Goal: Find specific page/section: Find specific page/section

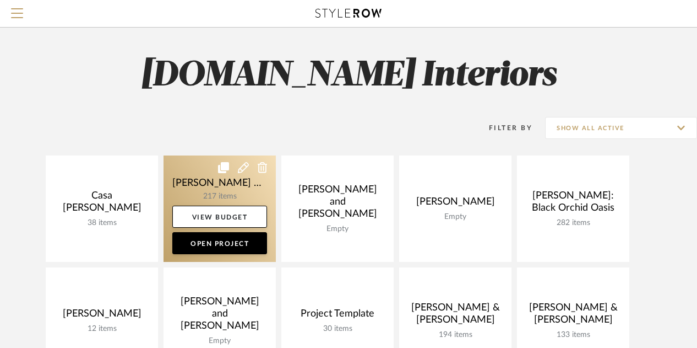
click at [226, 185] on link at bounding box center [220, 208] width 112 height 106
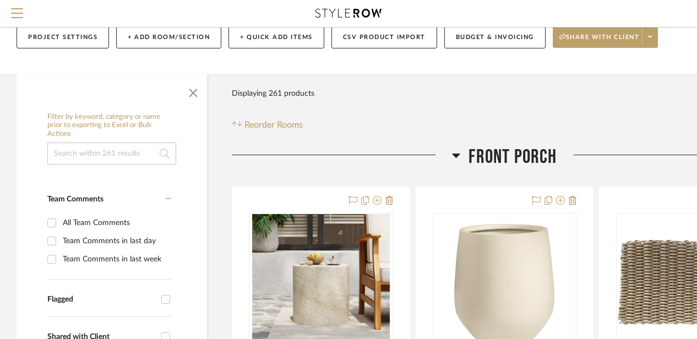
scroll to position [110, 0]
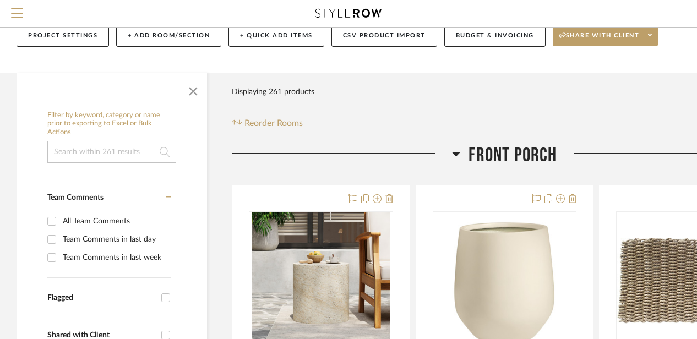
click at [455, 153] on icon at bounding box center [457, 154] width 8 height 4
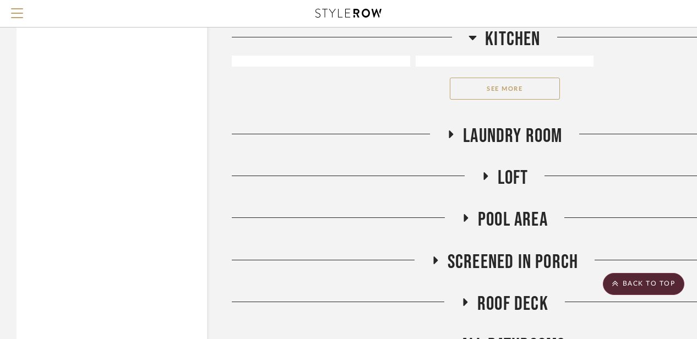
scroll to position [2038, 0]
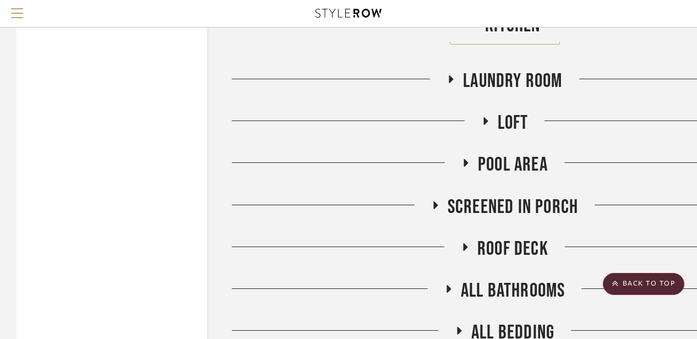
click at [470, 161] on icon at bounding box center [465, 163] width 13 height 8
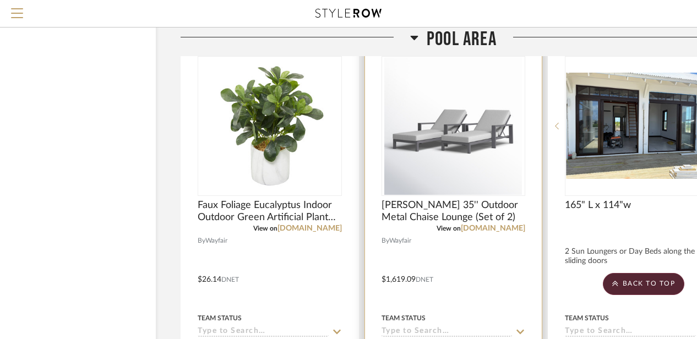
scroll to position [2148, 51]
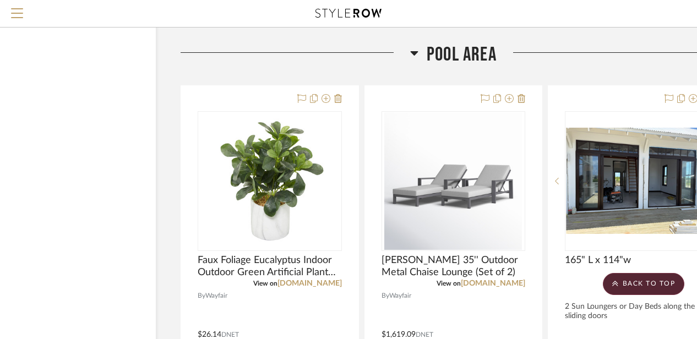
click at [414, 51] on icon at bounding box center [414, 52] width 8 height 13
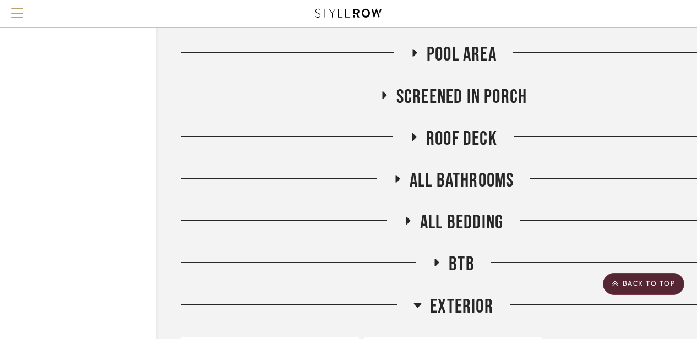
click at [388, 95] on icon at bounding box center [383, 95] width 13 height 8
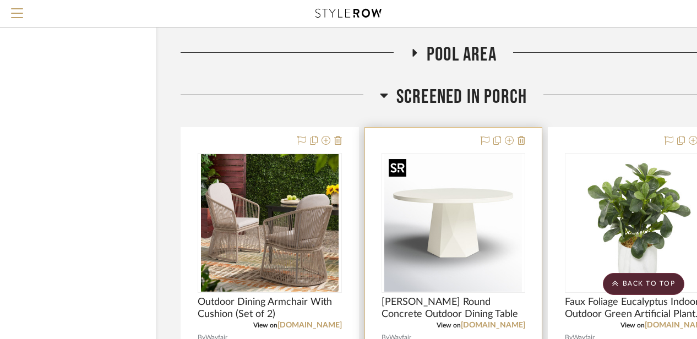
scroll to position [2259, 51]
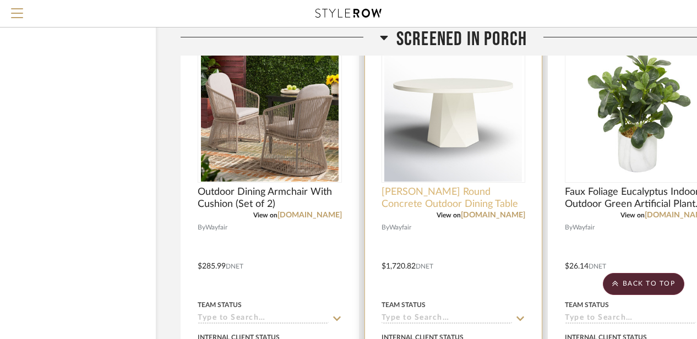
click at [423, 202] on span "[PERSON_NAME] Round Concrete Outdoor Dining Table" at bounding box center [454, 198] width 144 height 24
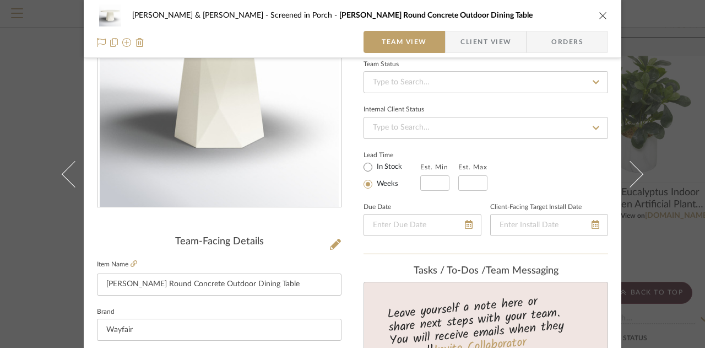
scroll to position [110, 0]
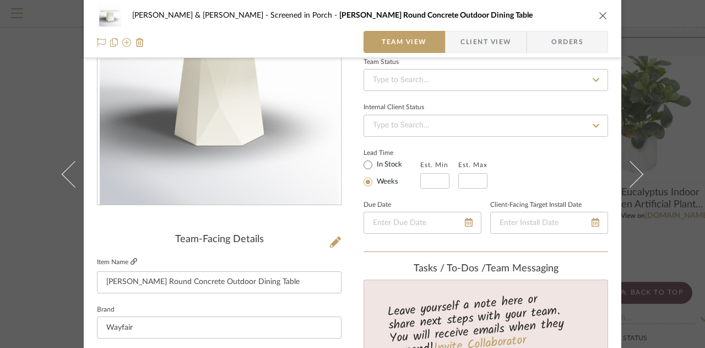
click at [132, 259] on icon at bounding box center [134, 261] width 7 height 7
click at [599, 13] on icon "close" at bounding box center [603, 15] width 9 height 9
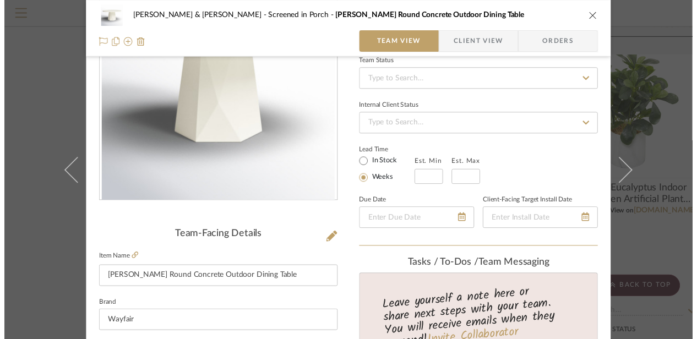
scroll to position [2259, 51]
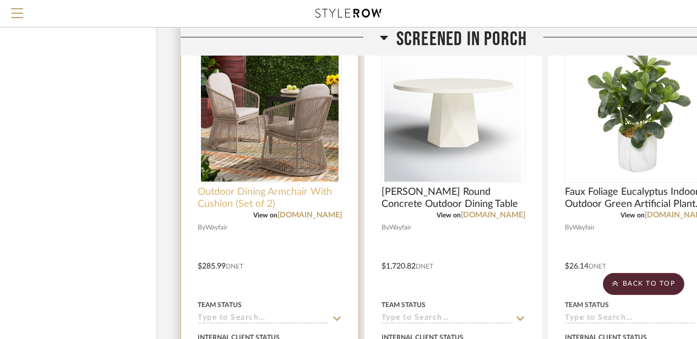
click at [274, 196] on span "Outdoor Dining Armchair With Cushion (Set of 2)" at bounding box center [270, 198] width 144 height 24
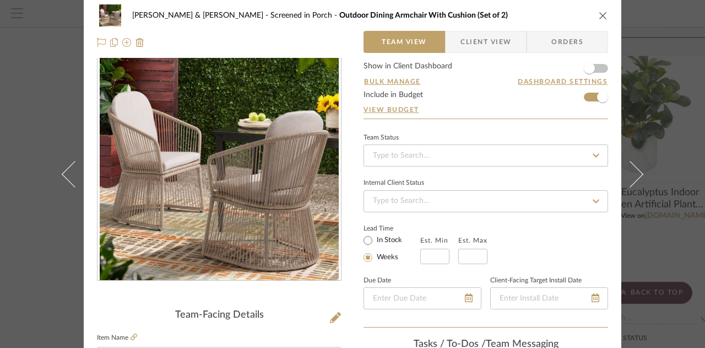
scroll to position [0, 0]
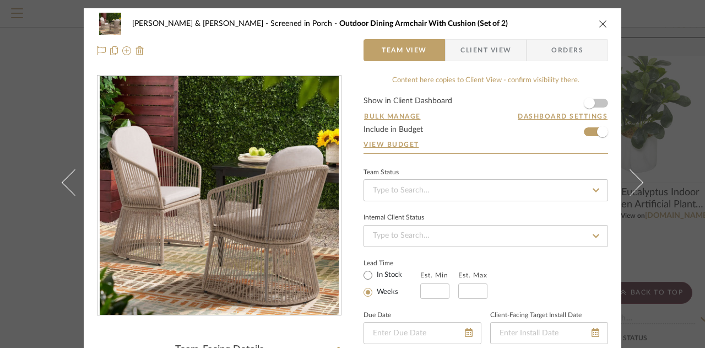
click at [602, 21] on icon "close" at bounding box center [603, 23] width 9 height 9
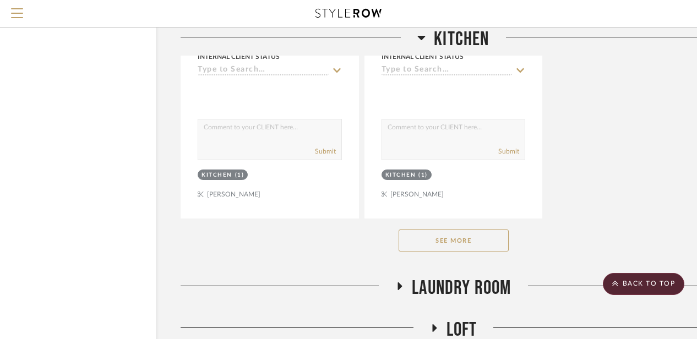
scroll to position [1800, 51]
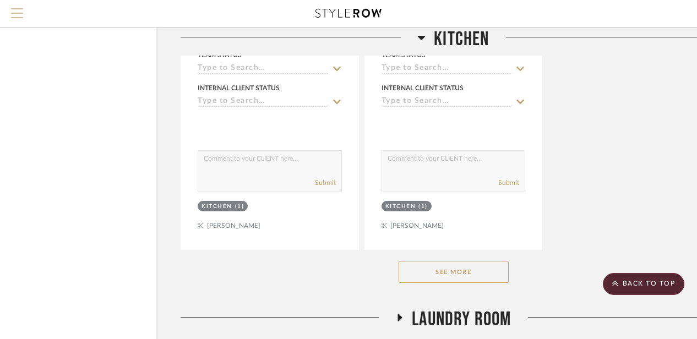
click at [19, 15] on span "Menu" at bounding box center [17, 16] width 12 height 17
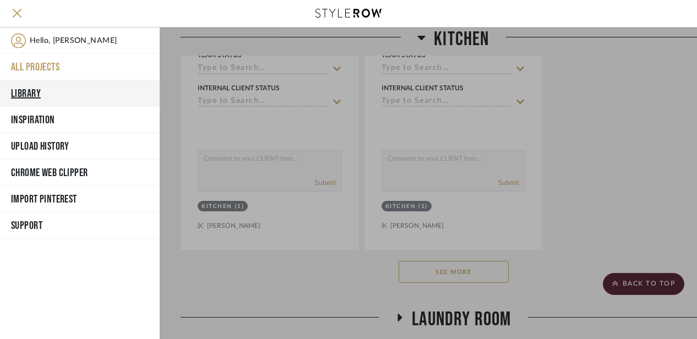
click at [32, 86] on button "Library" at bounding box center [80, 93] width 160 height 26
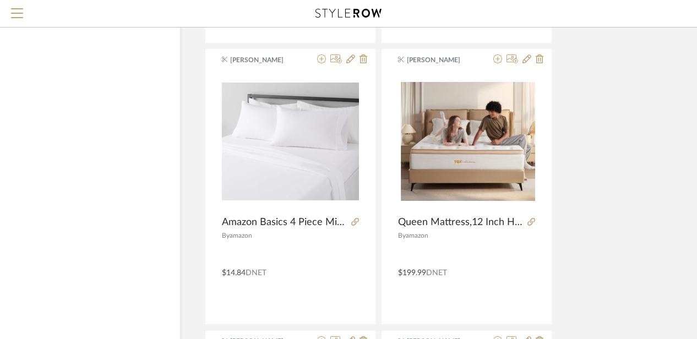
click at [35, 12] on div at bounding box center [348, 13] width 629 height 27
click at [15, 9] on span "Menu" at bounding box center [17, 8] width 12 height 1
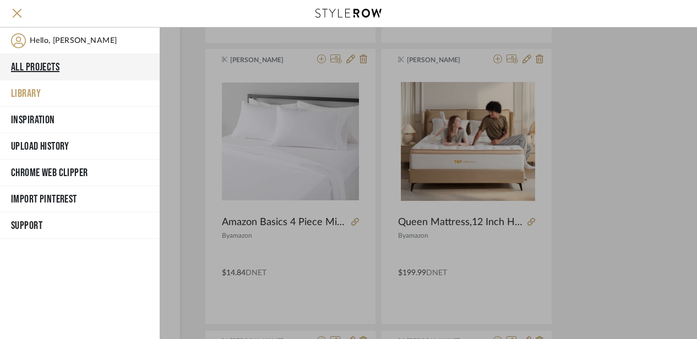
click at [40, 69] on button "All Projects" at bounding box center [80, 67] width 160 height 26
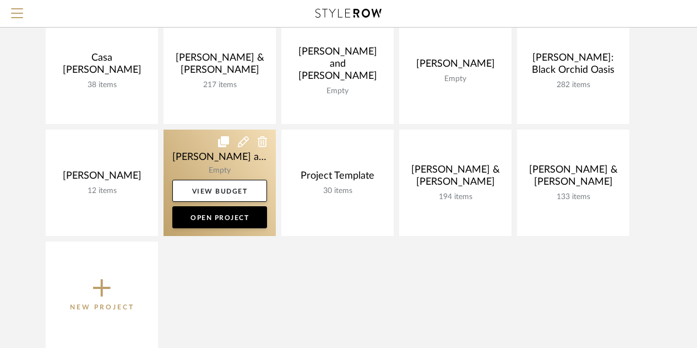
scroll to position [134, 0]
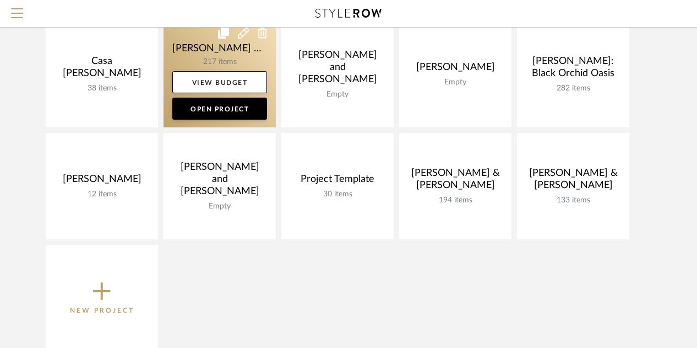
click at [189, 56] on link at bounding box center [220, 74] width 112 height 106
